Goal: Check status: Check status

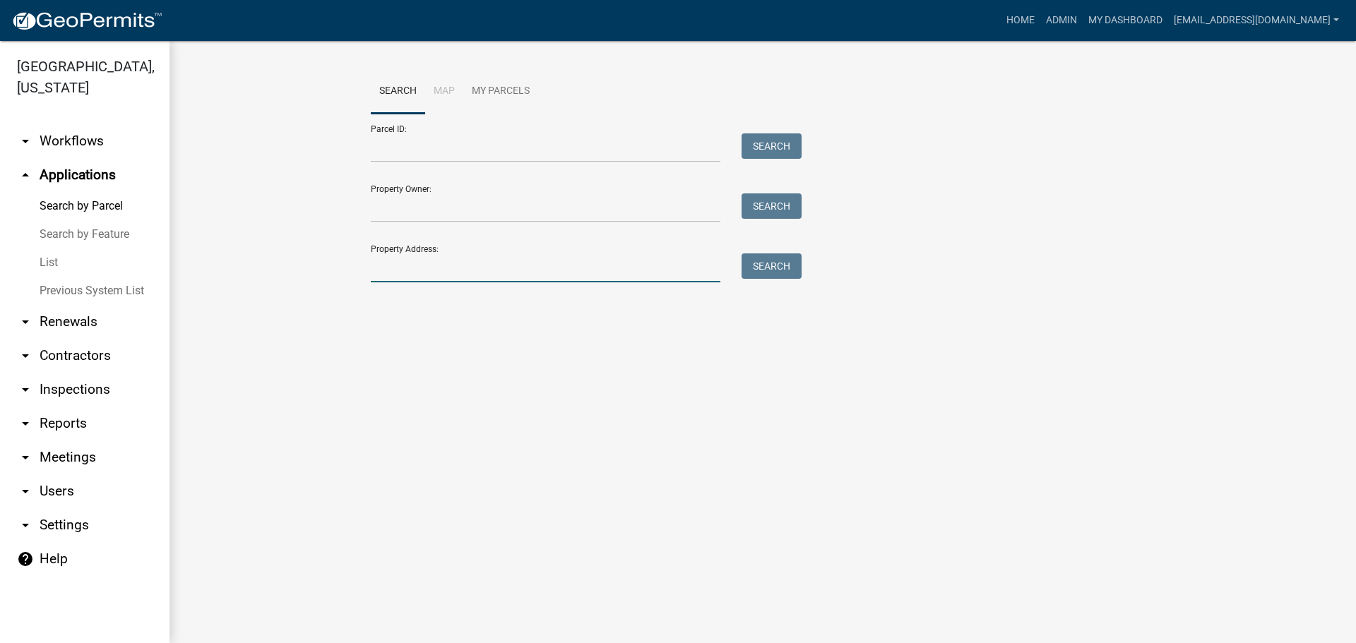
click at [436, 278] on input "Property Address:" at bounding box center [546, 268] width 350 height 29
click at [415, 152] on input "Parcel ID:" at bounding box center [546, 148] width 350 height 29
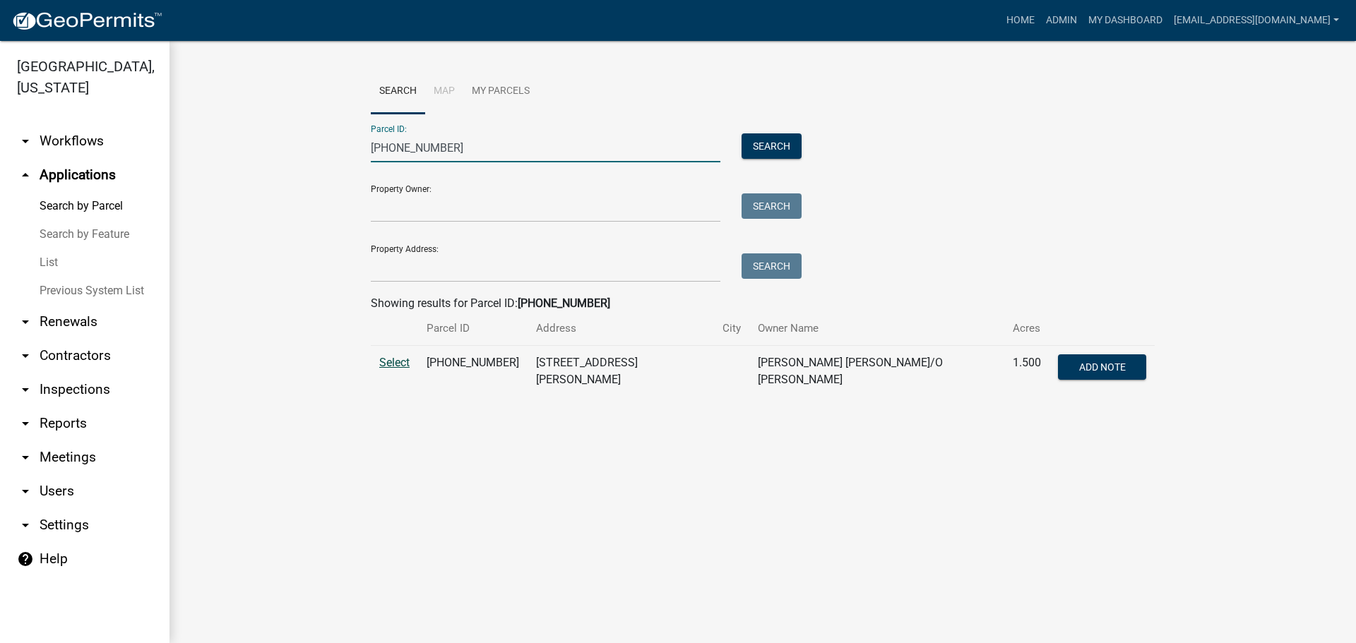
type input "[PHONE_NUMBER]"
click at [404, 361] on span "Select" at bounding box center [394, 362] width 30 height 13
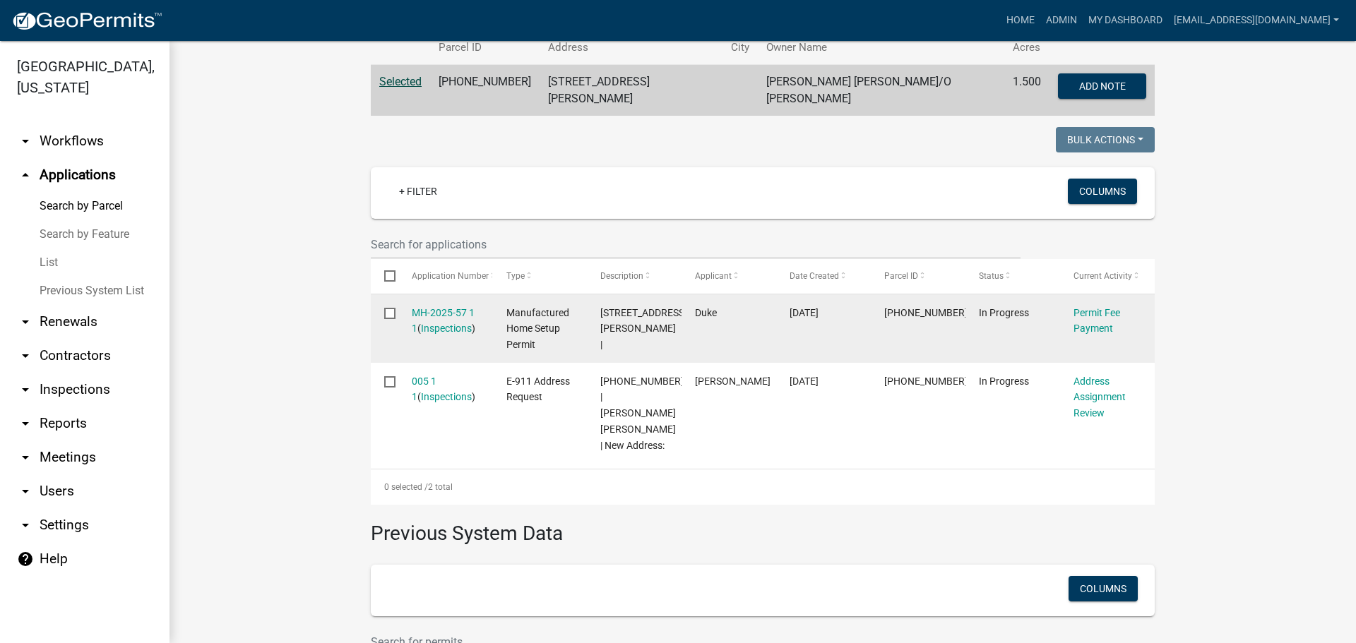
scroll to position [283, 0]
click at [412, 304] on div "MH-2025-57 1 1 ( Inspections )" at bounding box center [446, 320] width 68 height 32
click at [418, 306] on link "MH-2025-57 1 1" at bounding box center [443, 320] width 63 height 28
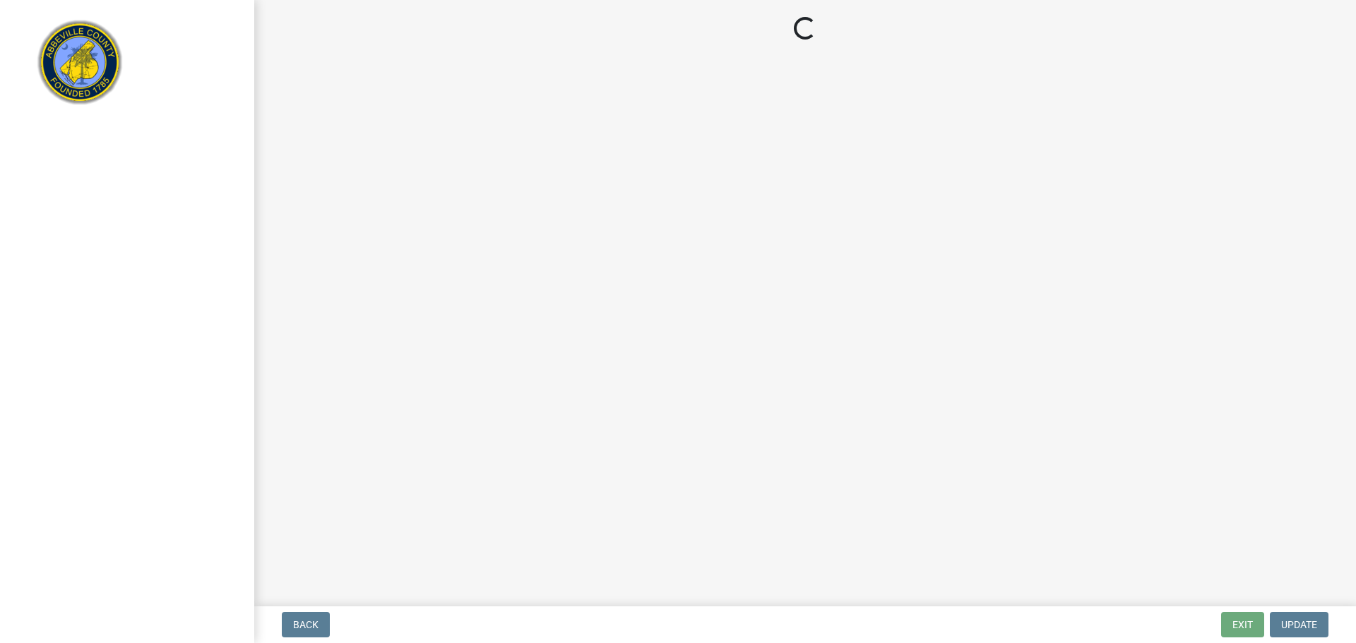
select select "3: 3"
